Goal: Check status

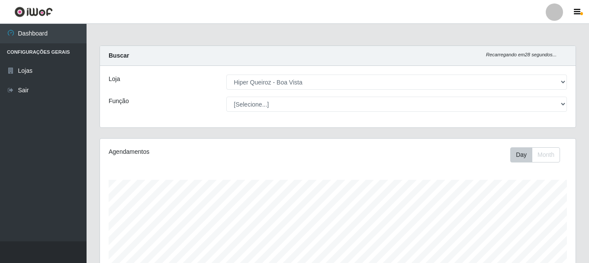
select select "514"
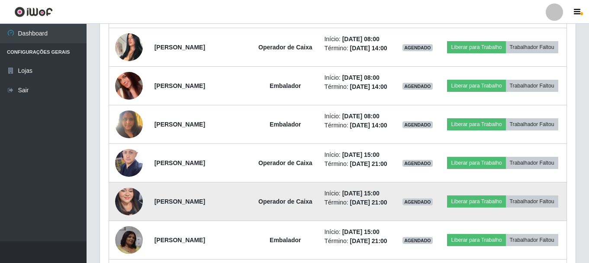
scroll to position [375, 0]
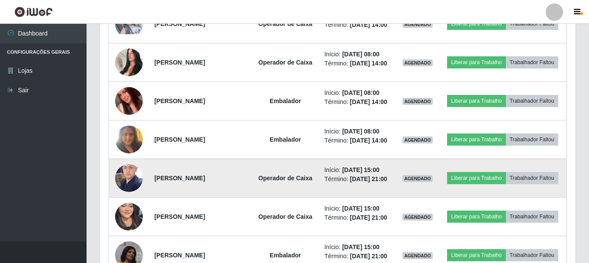
click at [132, 172] on img at bounding box center [129, 177] width 28 height 37
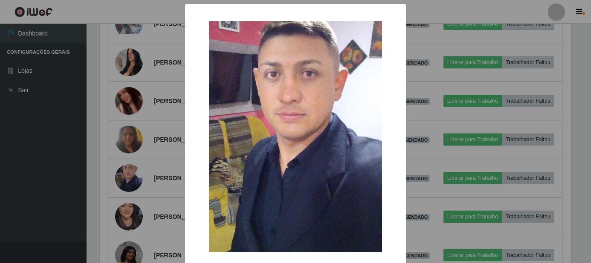
click at [134, 165] on div "× OK Cancel" at bounding box center [295, 131] width 591 height 263
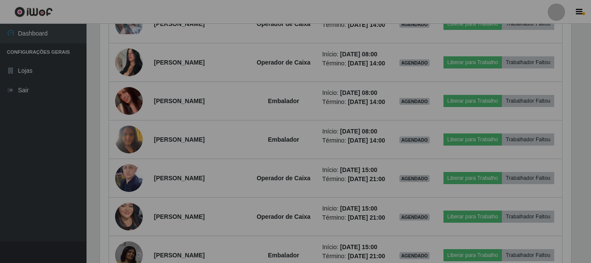
scroll to position [180, 476]
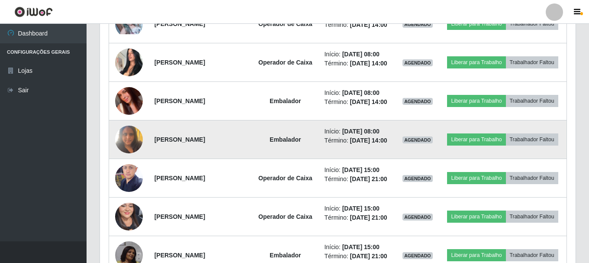
click at [125, 133] on img at bounding box center [129, 139] width 28 height 37
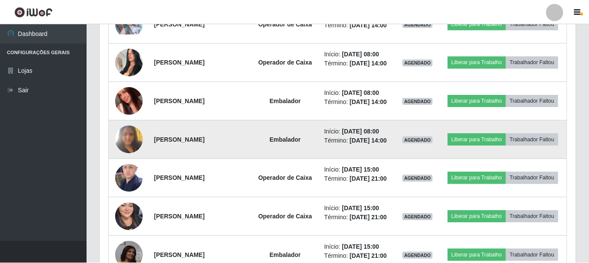
scroll to position [180, 471]
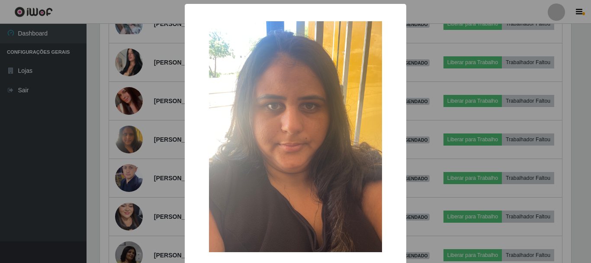
click at [92, 135] on div "× OK Cancel" at bounding box center [295, 131] width 591 height 263
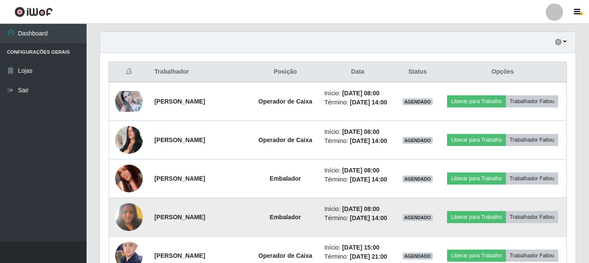
scroll to position [288, 0]
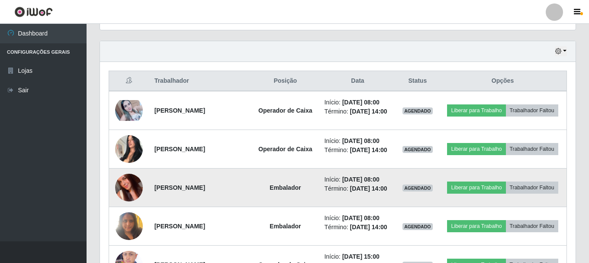
click at [129, 188] on img at bounding box center [129, 187] width 28 height 49
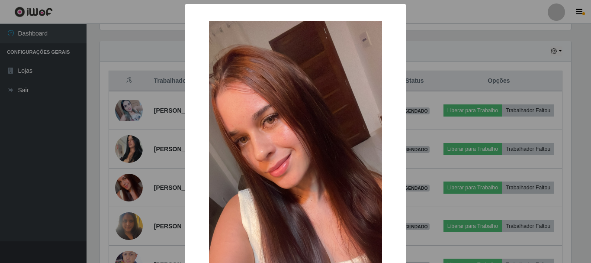
click at [119, 158] on div "× OK Cancel" at bounding box center [295, 131] width 591 height 263
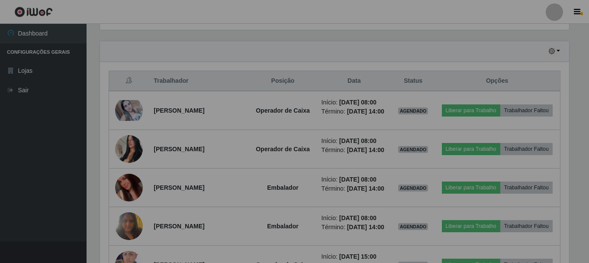
scroll to position [180, 476]
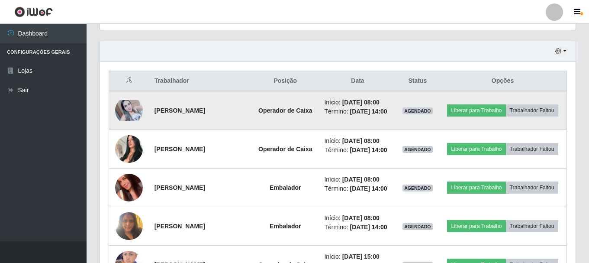
click at [124, 108] on img at bounding box center [129, 110] width 28 height 21
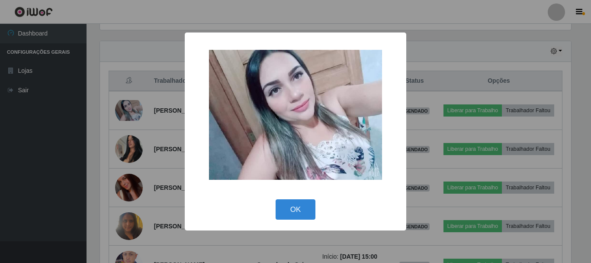
click at [152, 165] on div "× OK Cancel" at bounding box center [295, 131] width 591 height 263
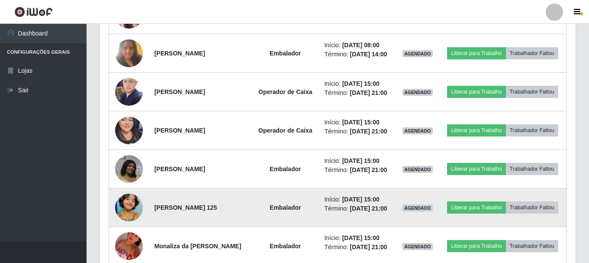
scroll to position [505, 0]
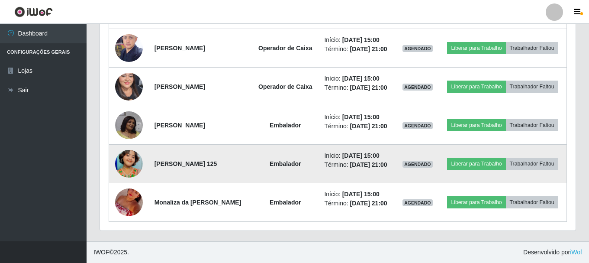
click at [126, 161] on img at bounding box center [129, 163] width 28 height 49
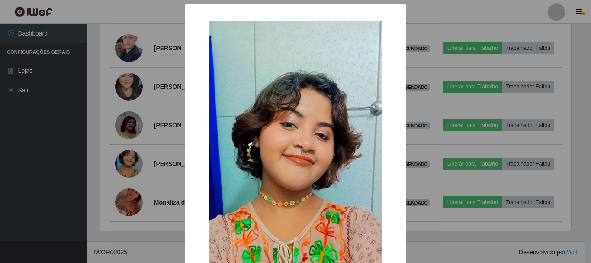
click at [453, 163] on div "× OK Cancel" at bounding box center [295, 131] width 591 height 263
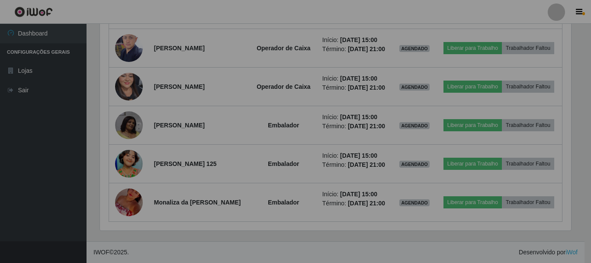
scroll to position [180, 476]
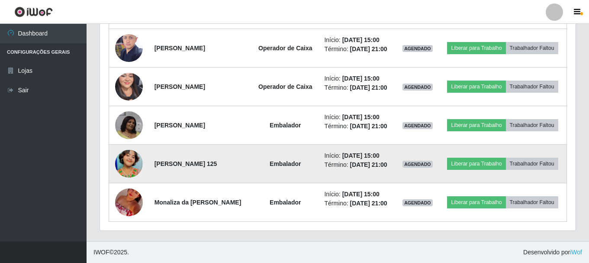
click at [132, 161] on img at bounding box center [129, 163] width 28 height 49
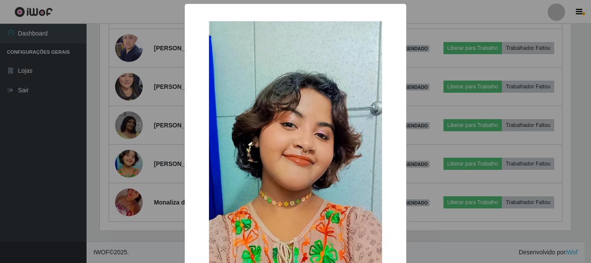
click at [327, 171] on img at bounding box center [295, 175] width 173 height 308
click at [416, 136] on div "× OK Cancel" at bounding box center [295, 131] width 591 height 263
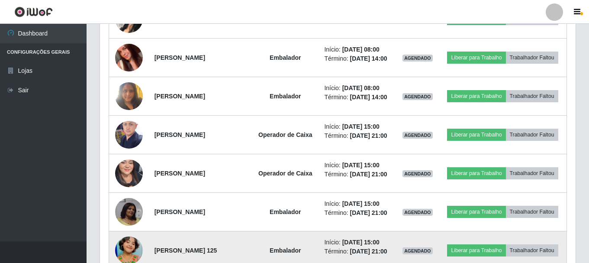
scroll to position [461, 0]
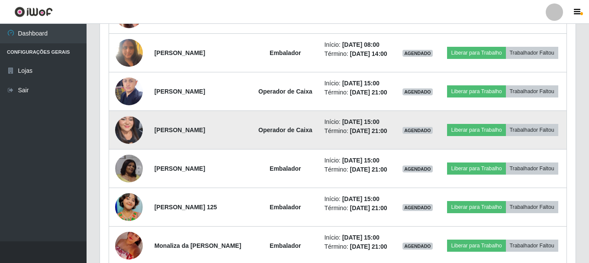
click at [124, 125] on img at bounding box center [129, 130] width 28 height 60
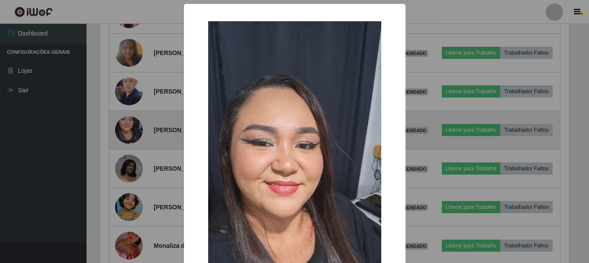
scroll to position [180, 471]
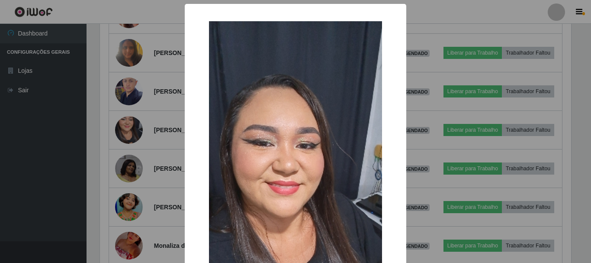
click at [438, 147] on div "× OK Cancel" at bounding box center [295, 131] width 591 height 263
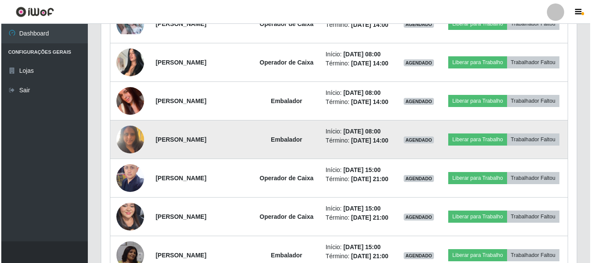
scroll to position [331, 0]
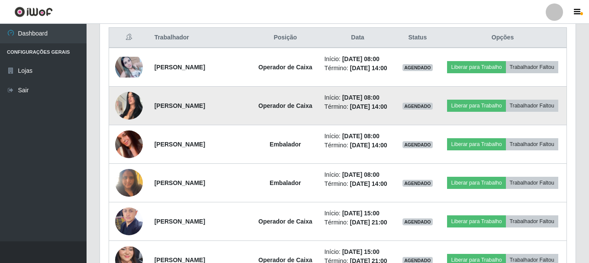
click at [121, 101] on img at bounding box center [129, 105] width 28 height 37
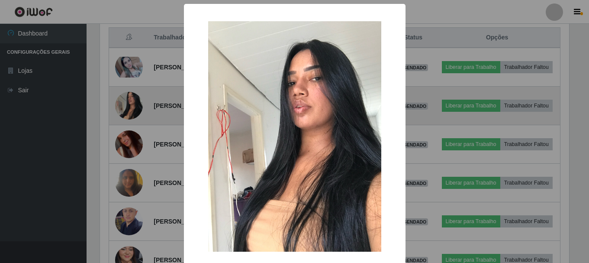
scroll to position [180, 471]
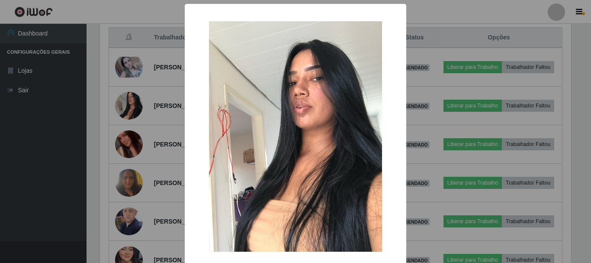
click at [491, 105] on div "× OK Cancel" at bounding box center [295, 131] width 591 height 263
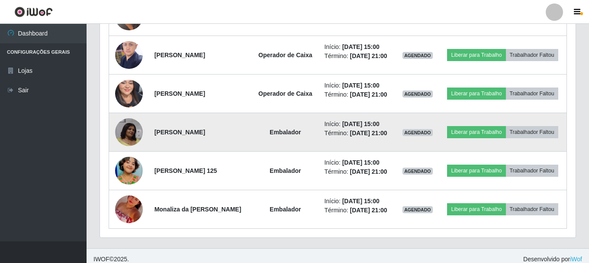
scroll to position [505, 0]
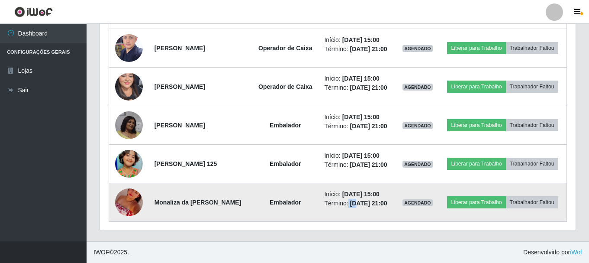
drag, startPoint x: 347, startPoint y: 202, endPoint x: 355, endPoint y: 202, distance: 7.8
click at [356, 203] on li "Término: [DATE] 21:00" at bounding box center [357, 203] width 67 height 9
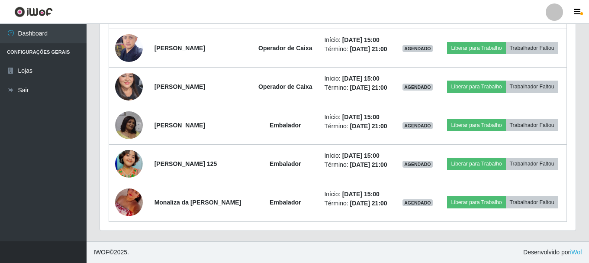
click at [367, 225] on div "Trabalhador Posição Data Status Opções [PERSON_NAME] Operador de Caixa Início: …" at bounding box center [338, 38] width 476 height 385
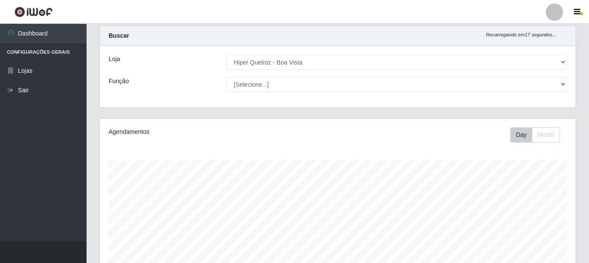
scroll to position [0, 0]
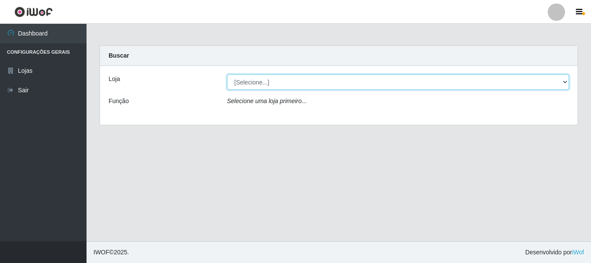
click at [259, 84] on select "[Selecione...] Hiper Queiroz - [GEOGRAPHIC_DATA]" at bounding box center [398, 81] width 342 height 15
select select "514"
click at [227, 74] on select "[Selecione...] Hiper Queiroz - [GEOGRAPHIC_DATA]" at bounding box center [398, 81] width 342 height 15
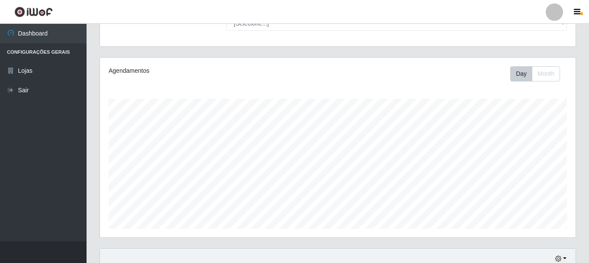
scroll to position [72, 0]
